Goal: Task Accomplishment & Management: Manage account settings

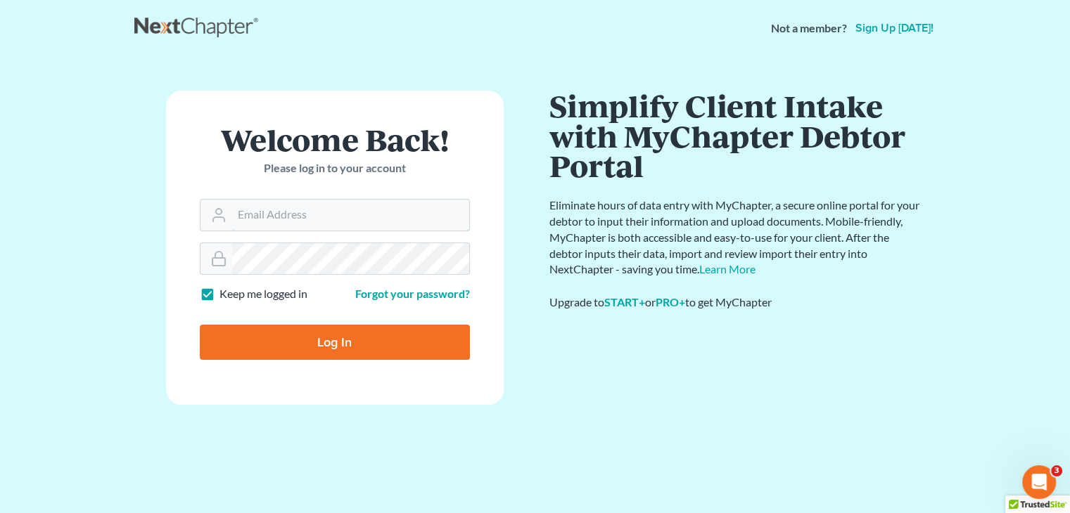
type input "[PERSON_NAME][EMAIL_ADDRESS][DOMAIN_NAME]"
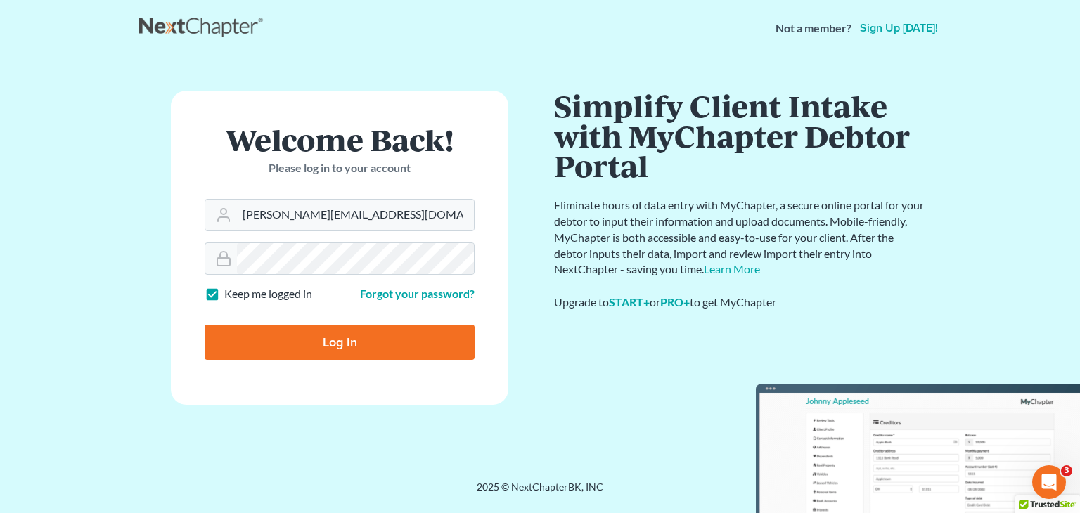
click at [283, 341] on input "Log In" at bounding box center [340, 342] width 270 height 35
type input "Thinking..."
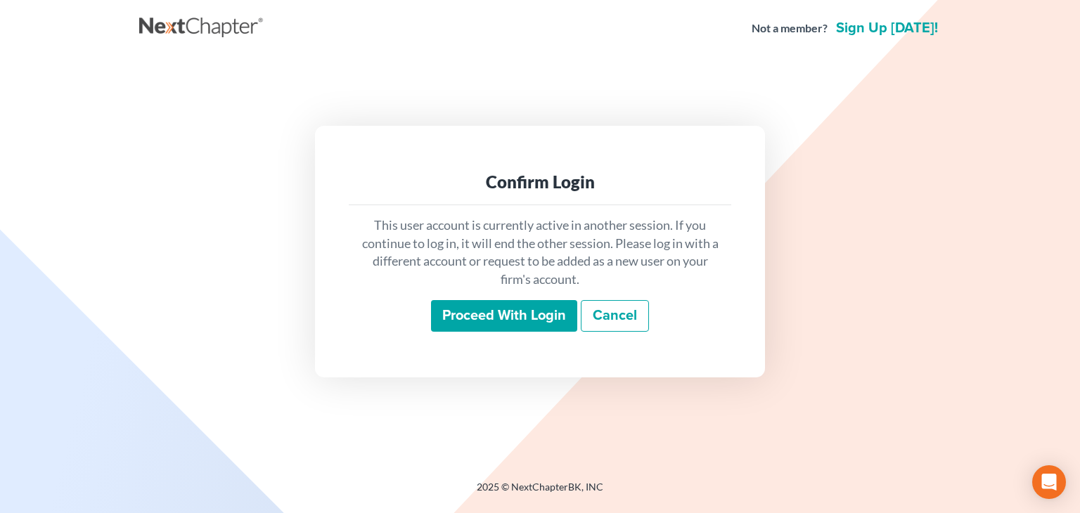
click at [475, 313] on input "Proceed with login" at bounding box center [504, 316] width 146 height 32
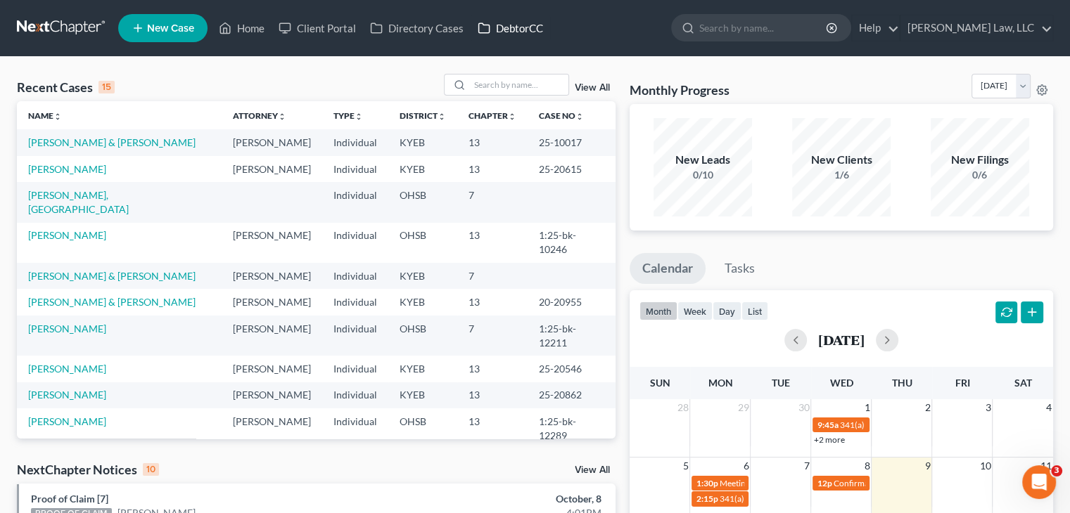
click at [503, 30] on link "DebtorCC" at bounding box center [510, 27] width 79 height 25
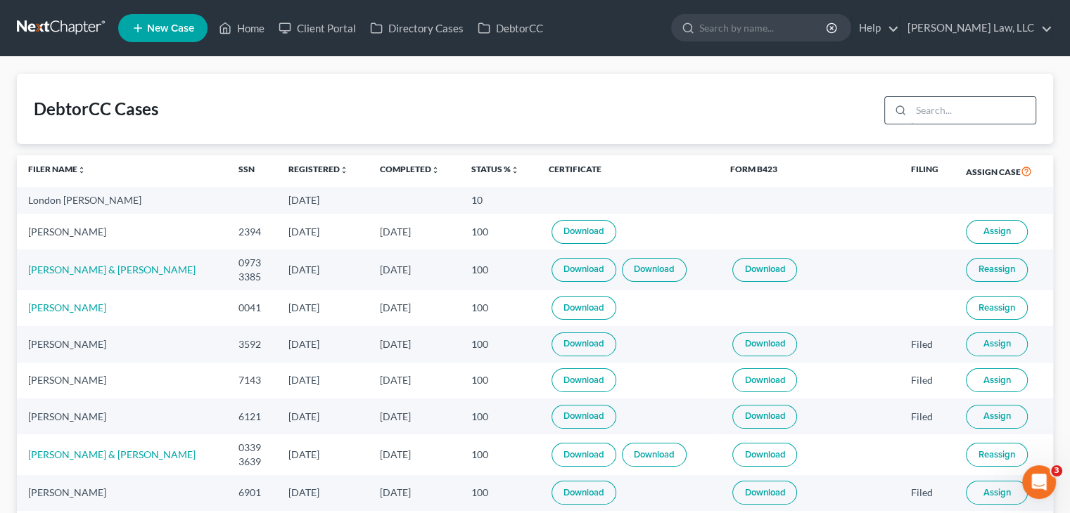
click at [921, 109] on input "search" at bounding box center [973, 110] width 124 height 27
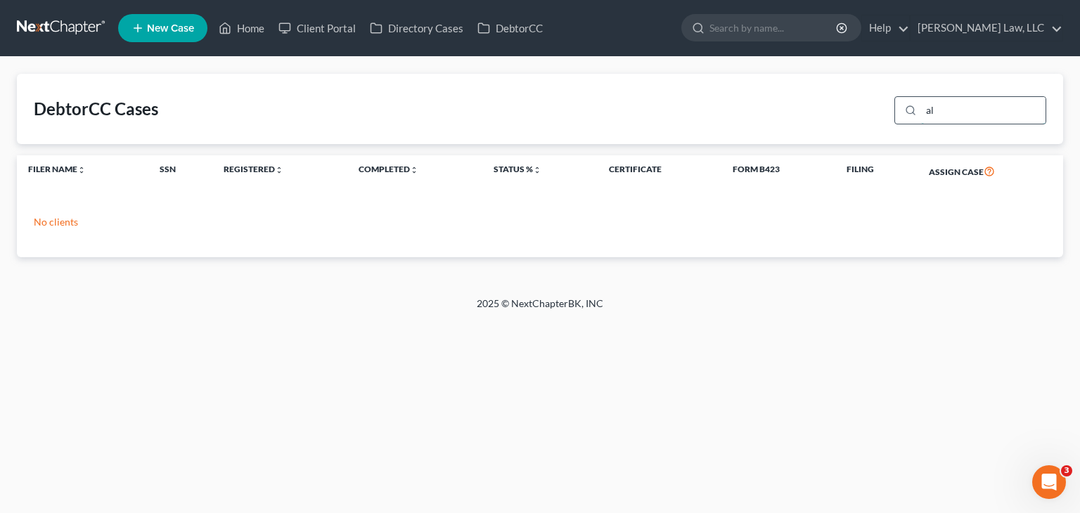
type input "a"
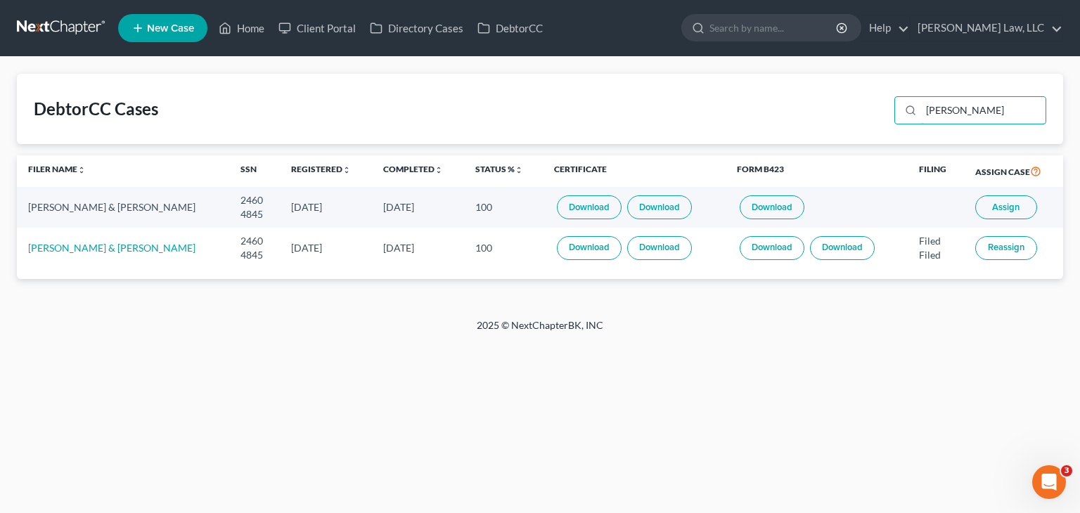
drag, startPoint x: 966, startPoint y: 113, endPoint x: 886, endPoint y: 110, distance: 79.5
click at [886, 110] on div "DebtorCC Cases allen" at bounding box center [540, 109] width 1046 height 70
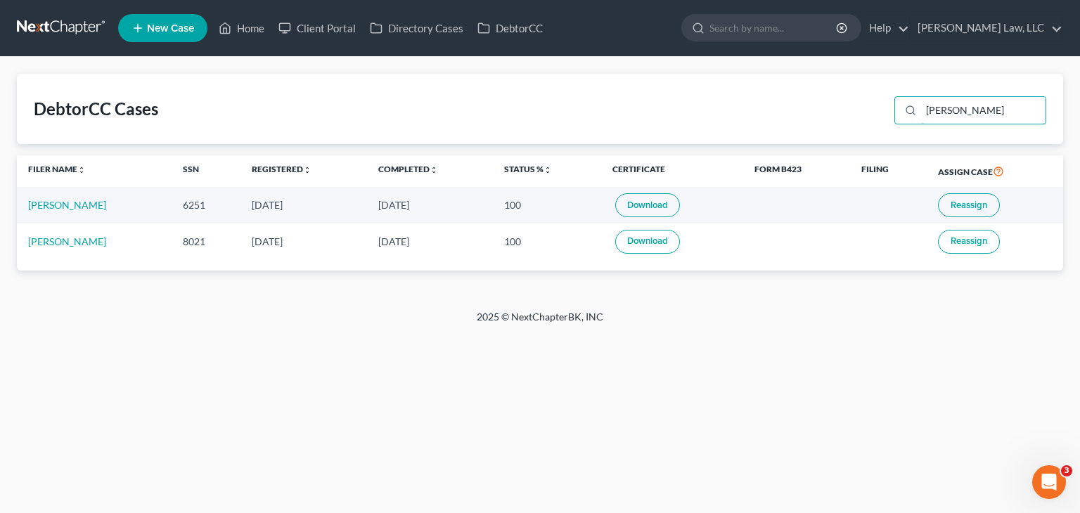
type input "wilson"
click at [638, 205] on link "Download" at bounding box center [647, 205] width 65 height 24
click at [960, 202] on span "Reassign" at bounding box center [969, 205] width 37 height 11
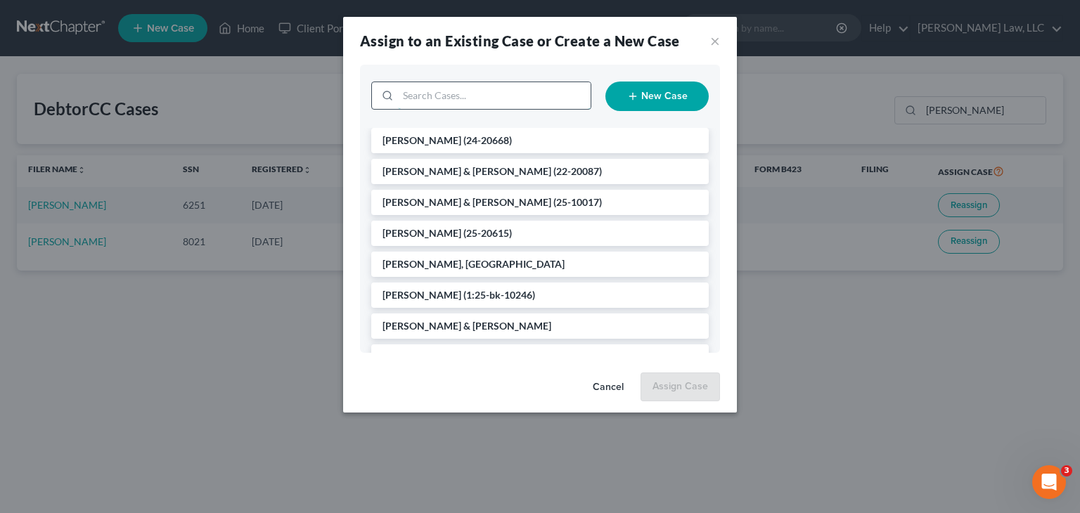
click at [441, 101] on input "search" at bounding box center [494, 95] width 193 height 27
type input "wilson"
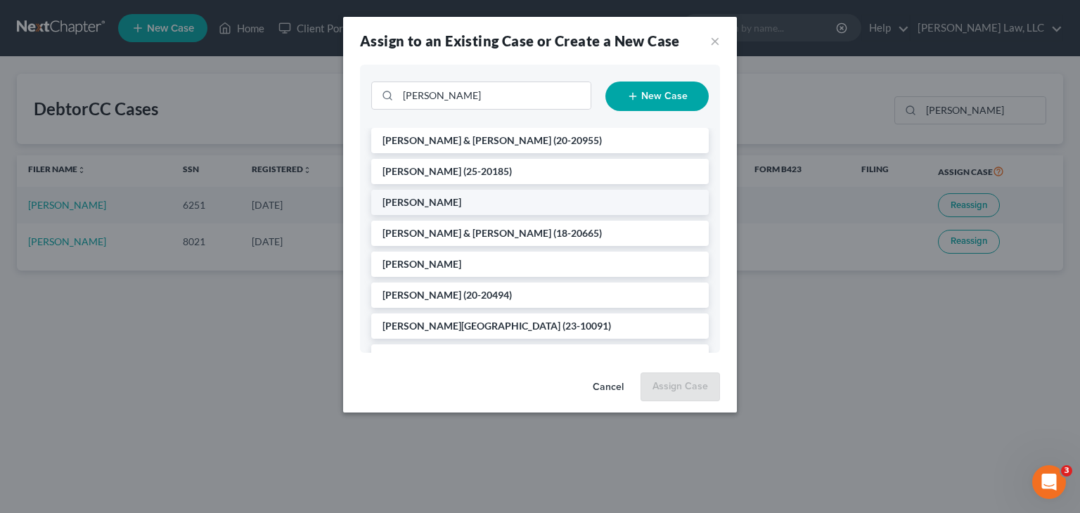
click at [471, 208] on li "Wilson, Allisa" at bounding box center [540, 202] width 338 height 25
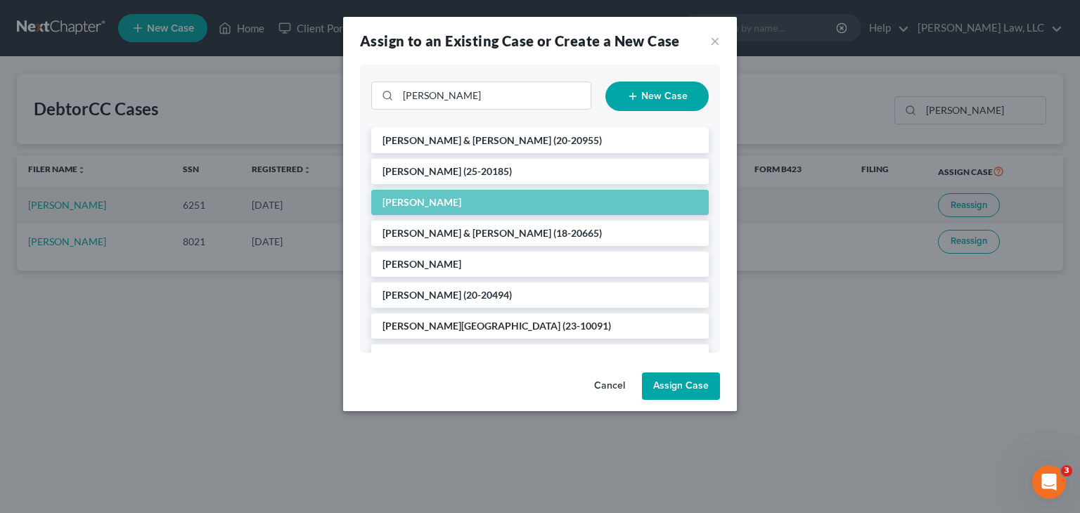
click at [689, 378] on button "Assign Case" at bounding box center [681, 387] width 78 height 28
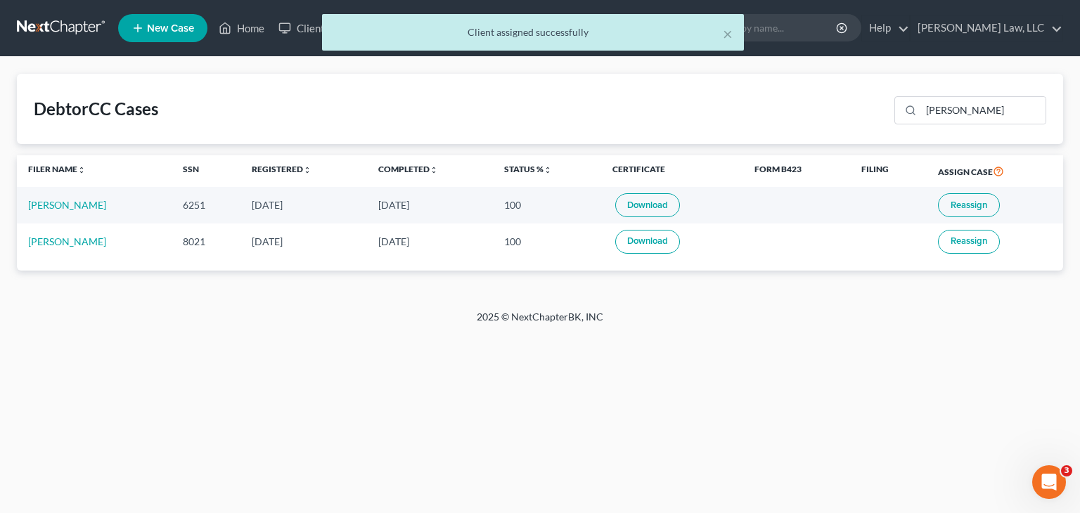
click at [20, 205] on td "Allisa Wilson" at bounding box center [94, 205] width 155 height 36
click at [21, 205] on td "Allisa Wilson" at bounding box center [94, 205] width 155 height 36
click at [23, 205] on td "Allisa Wilson" at bounding box center [94, 205] width 155 height 36
click at [26, 205] on td "Allisa Wilson" at bounding box center [94, 205] width 155 height 36
click at [27, 206] on td "Allisa Wilson" at bounding box center [94, 205] width 155 height 36
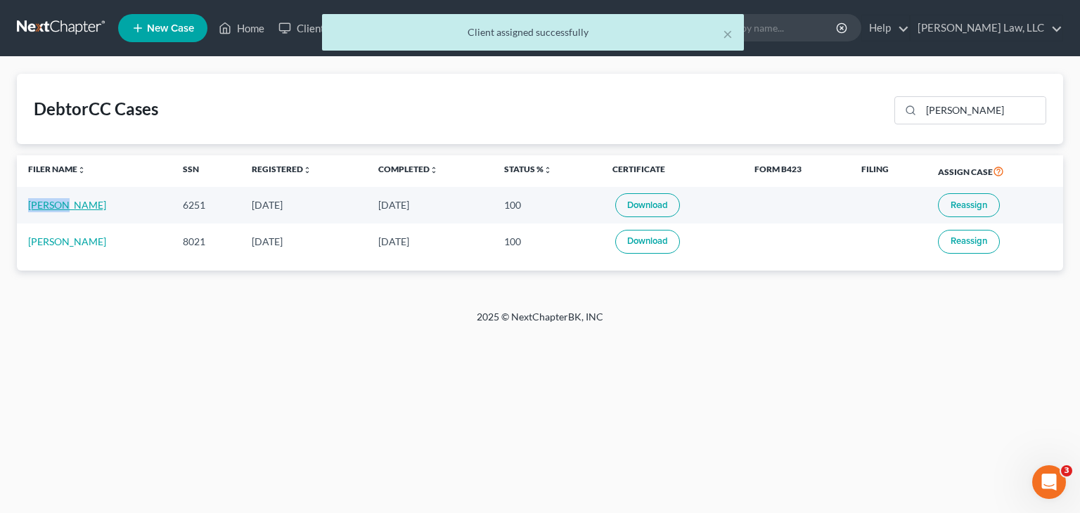
click at [28, 206] on link "Allisa Wilson" at bounding box center [67, 205] width 78 height 12
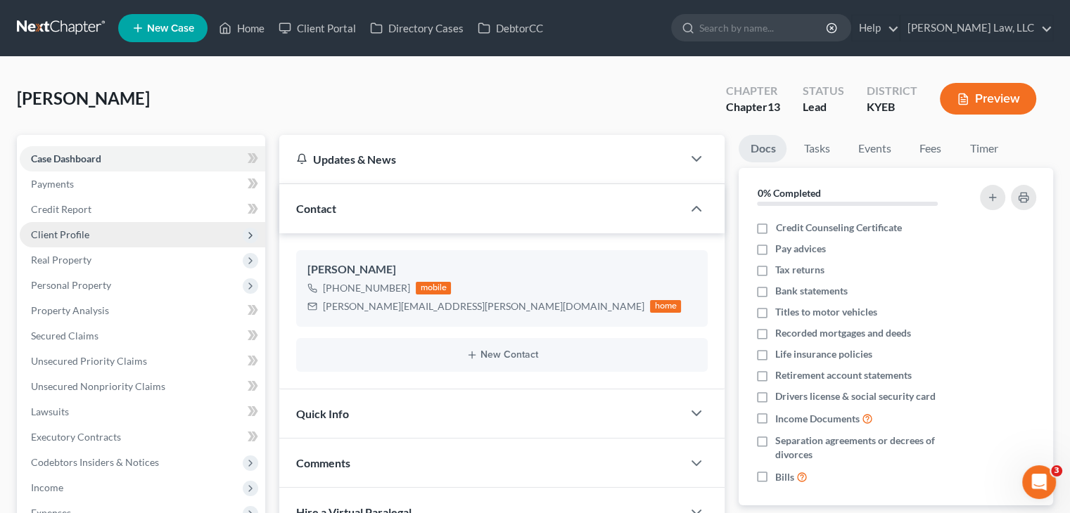
click at [82, 229] on span "Client Profile" at bounding box center [60, 235] width 58 height 12
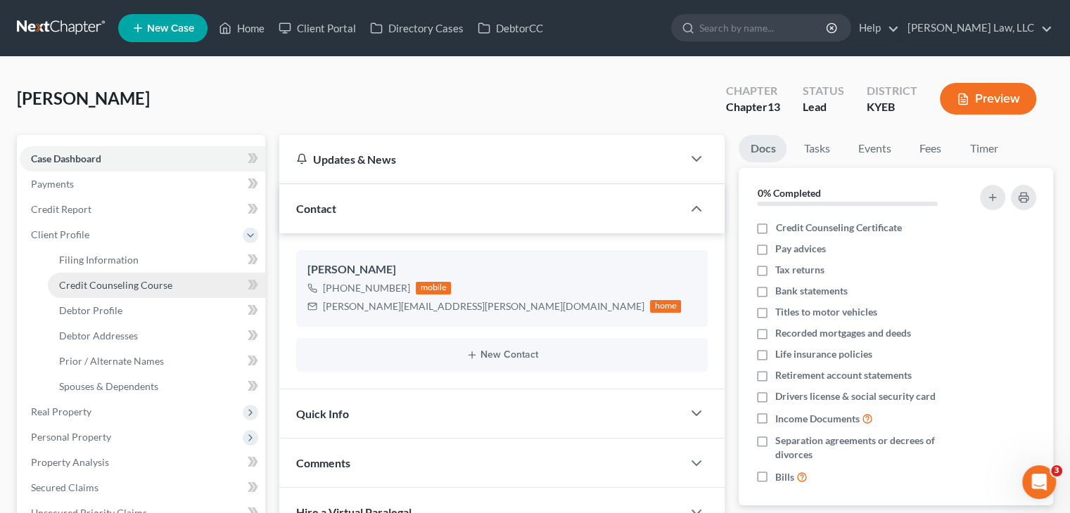
click at [104, 279] on span "Credit Counseling Course" at bounding box center [115, 285] width 113 height 12
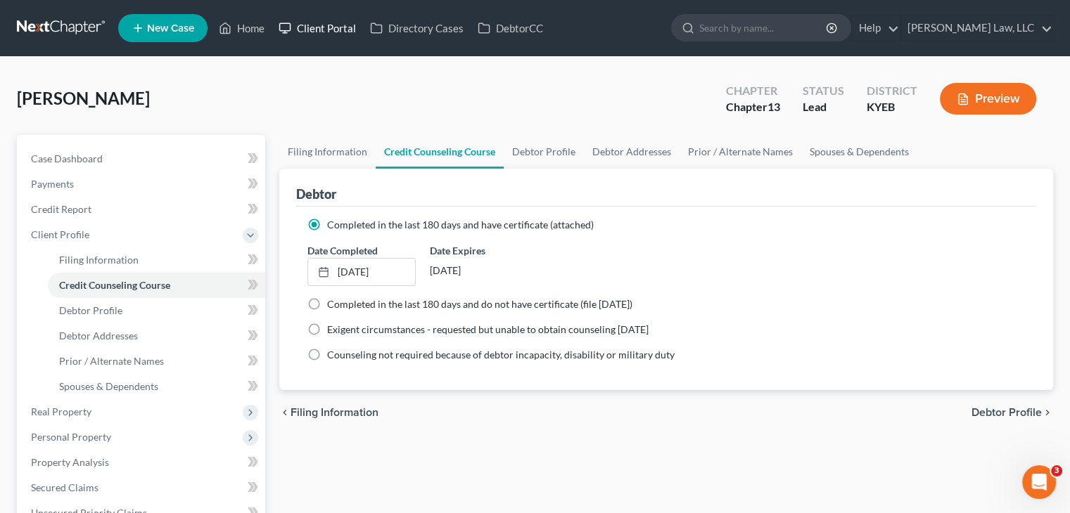
click at [313, 29] on link "Client Portal" at bounding box center [316, 27] width 91 height 25
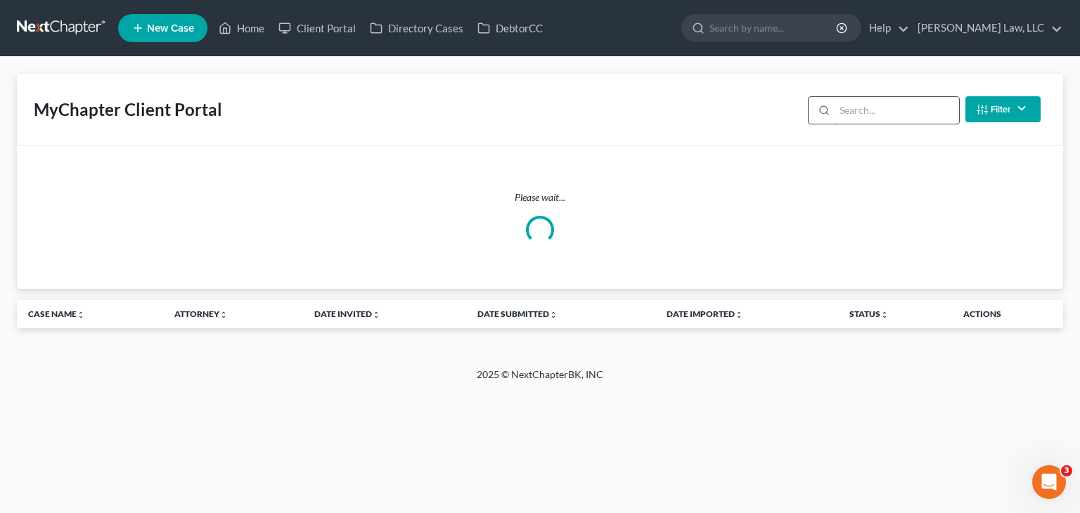
click at [914, 117] on input "search" at bounding box center [897, 110] width 124 height 27
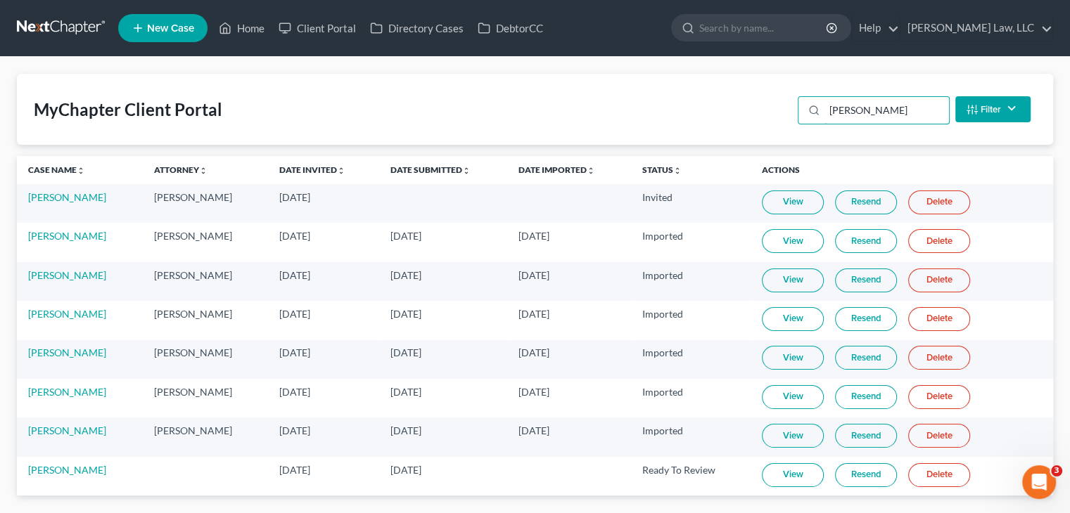
type input "wilson"
click at [783, 464] on link "View" at bounding box center [793, 475] width 62 height 24
